Goal: Information Seeking & Learning: Learn about a topic

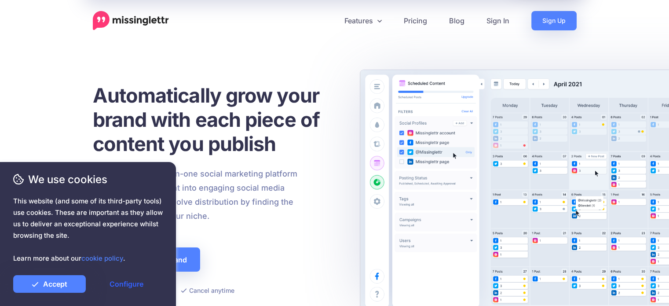
click at [107, 280] on link "Configure" at bounding box center [126, 284] width 73 height 18
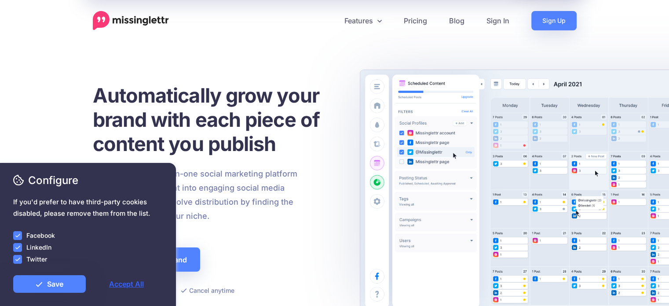
click at [107, 280] on link "Accept All" at bounding box center [126, 284] width 73 height 18
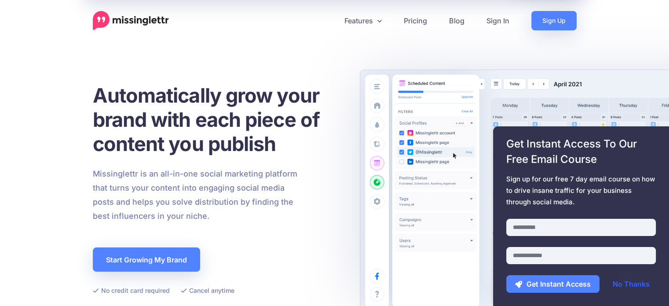
click at [628, 280] on link "No Thanks" at bounding box center [631, 284] width 55 height 18
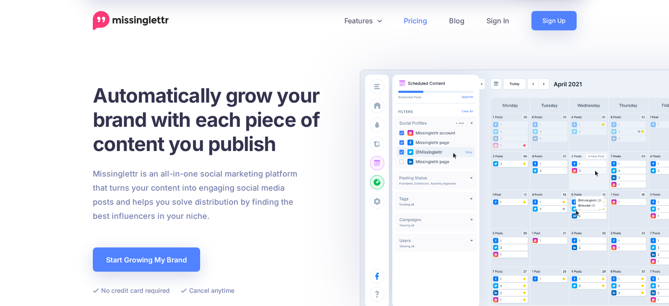
click at [430, 24] on link "Pricing" at bounding box center [415, 20] width 45 height 19
